Goal: Navigation & Orientation: Understand site structure

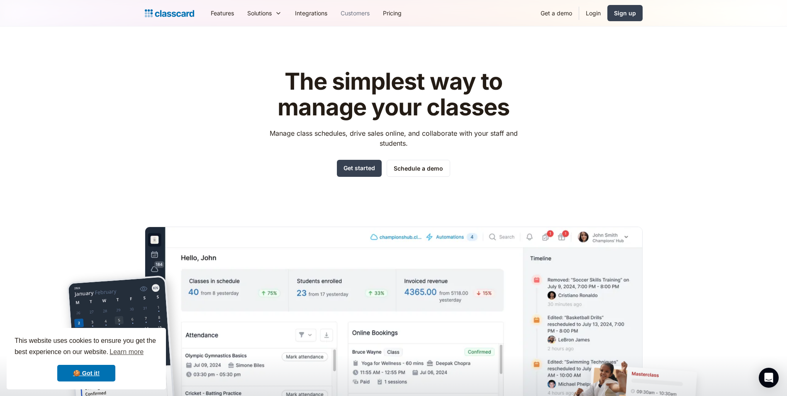
click at [354, 13] on link "Customers" at bounding box center [355, 13] width 42 height 19
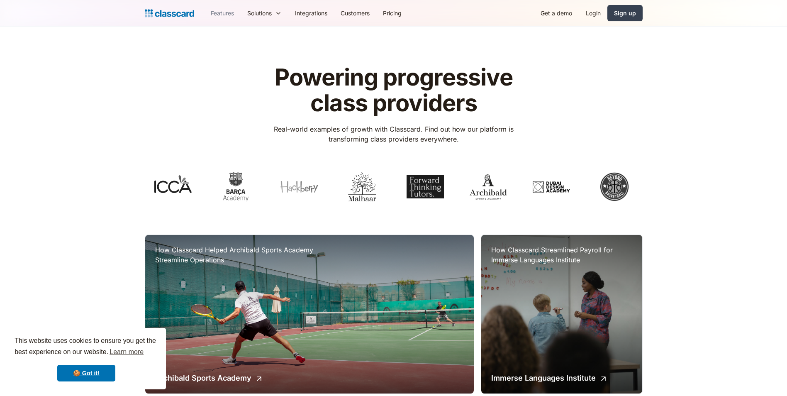
click at [229, 12] on link "Features" at bounding box center [222, 13] width 37 height 19
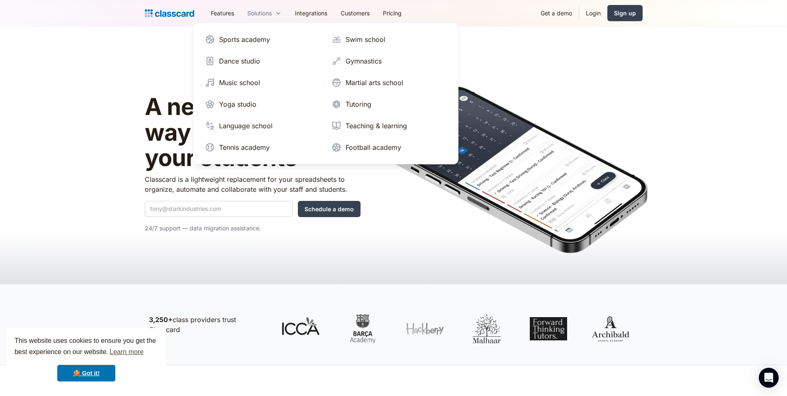
click at [269, 12] on div "Solutions" at bounding box center [259, 13] width 24 height 9
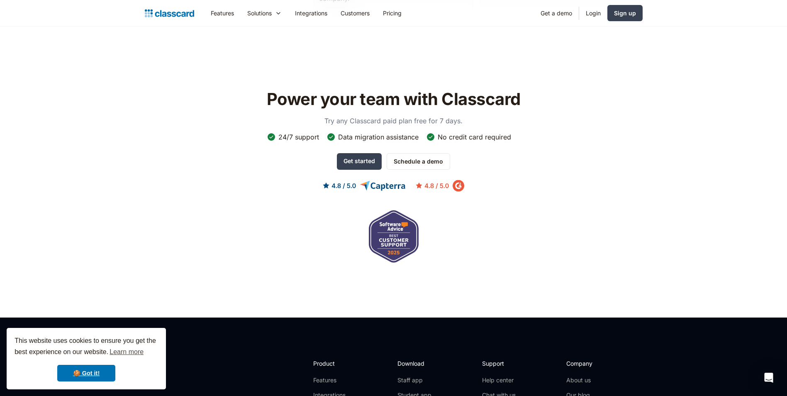
scroll to position [2407, 0]
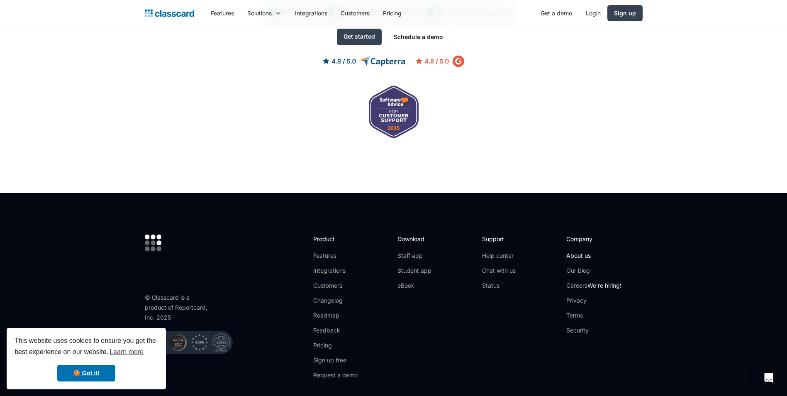
click at [580, 251] on link "About us" at bounding box center [593, 255] width 55 height 8
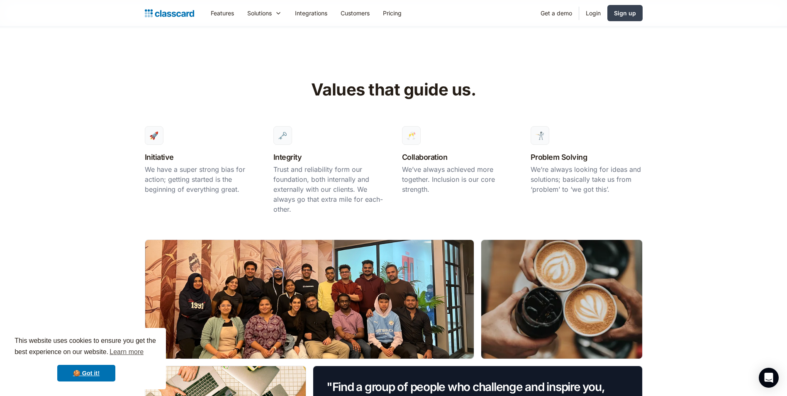
scroll to position [539, 0]
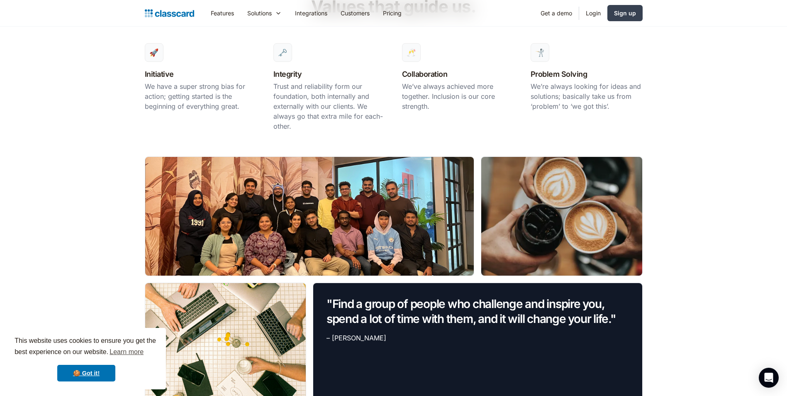
click at [289, 237] on div at bounding box center [309, 216] width 329 height 119
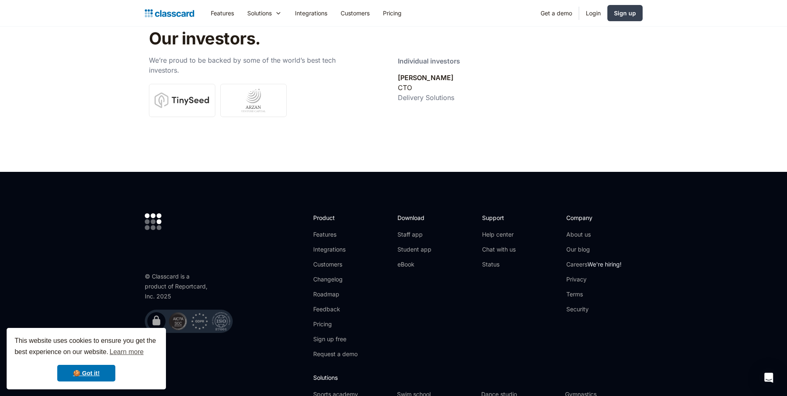
scroll to position [2905, 0]
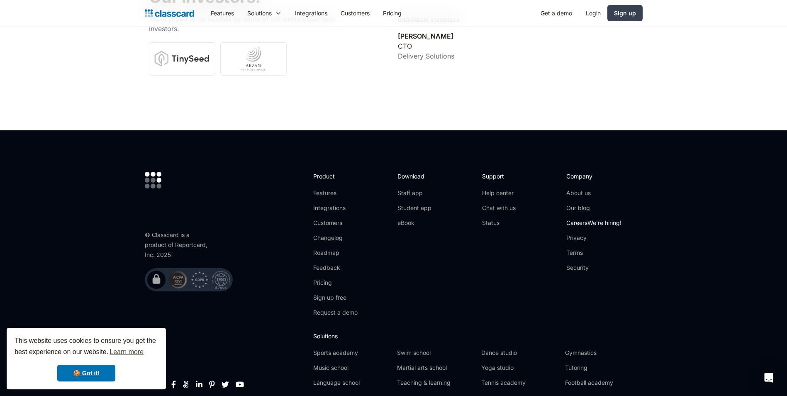
click at [597, 219] on span "We're hiring!" at bounding box center [605, 222] width 34 height 7
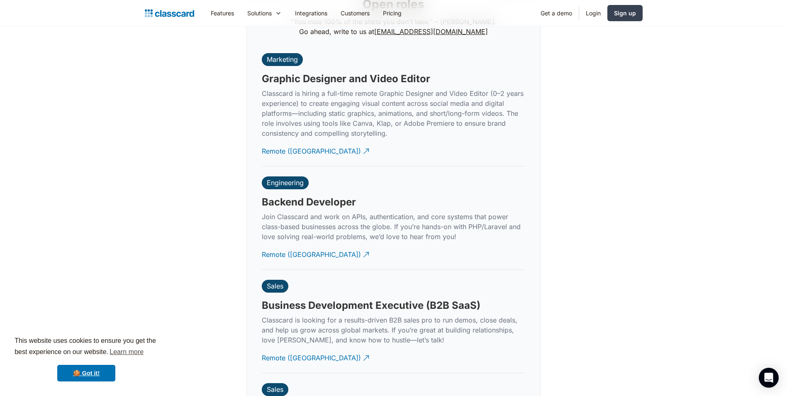
scroll to position [1930, 0]
